Goal: Navigation & Orientation: Find specific page/section

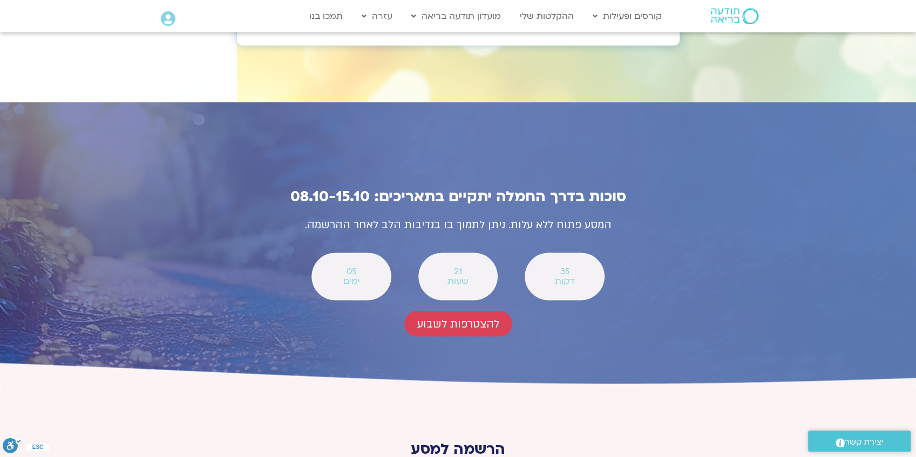
scroll to position [3960, 0]
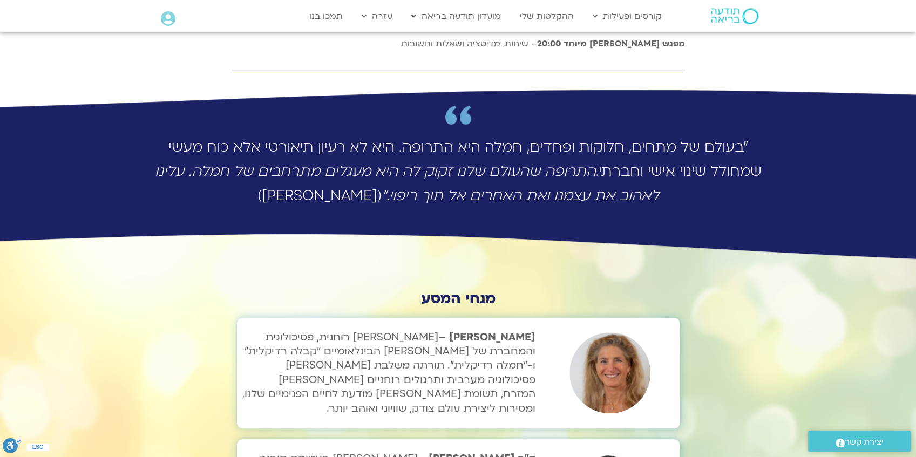
scroll to position [3096, 0]
